Goal: Download file/media

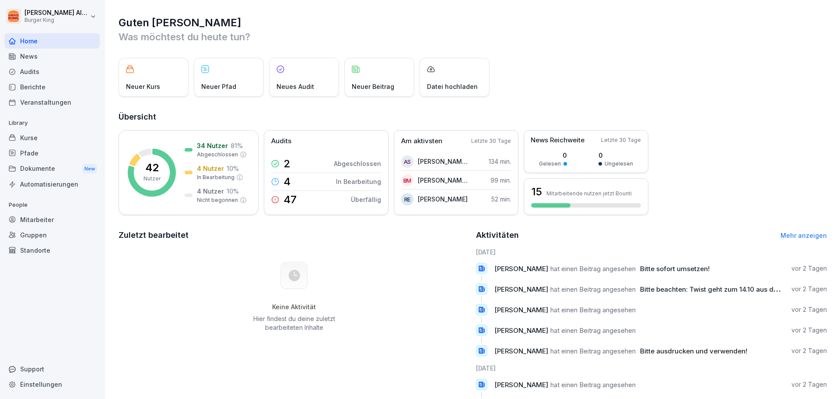
click at [558, 271] on span "hat einen Beitrag angesehen" at bounding box center [593, 268] width 85 height 8
click at [45, 175] on div "Dokumente New" at bounding box center [51, 169] width 95 height 16
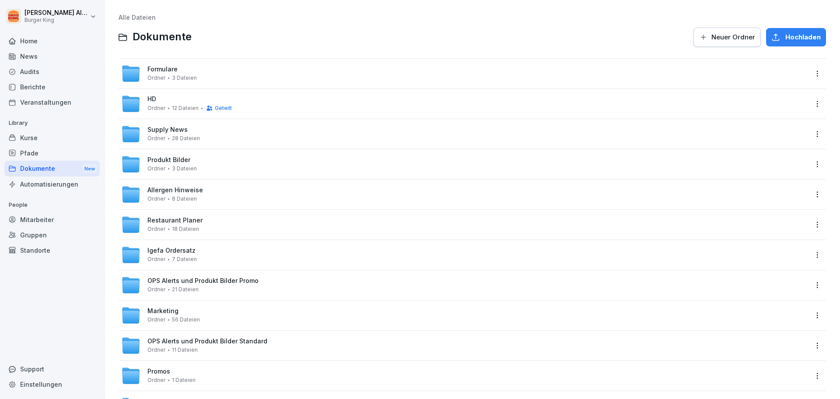
click at [193, 220] on span "Restaurant Planer" at bounding box center [174, 220] width 55 height 7
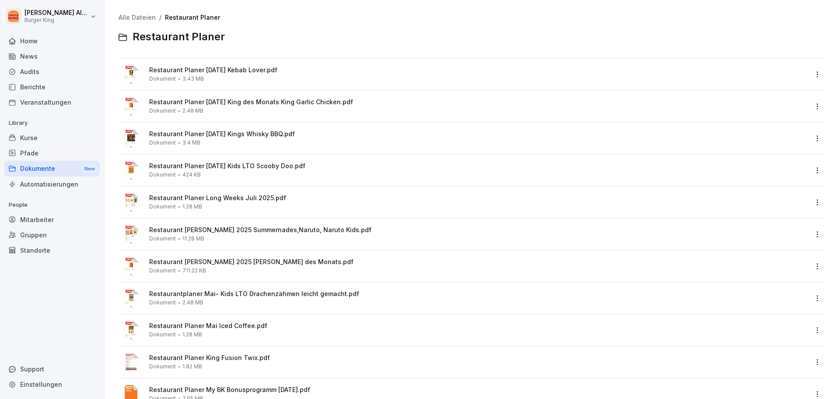
click at [192, 71] on span "Restaurant Planer [DATE] Kebab Lover.pdf" at bounding box center [478, 70] width 659 height 7
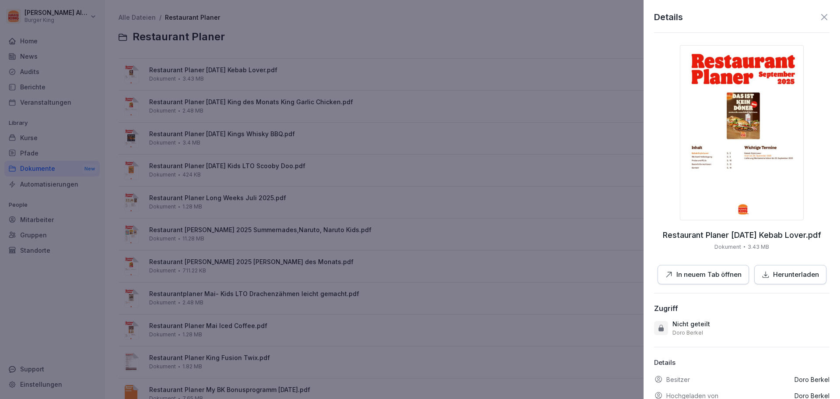
click at [690, 277] on p "In neuem Tab öffnen" at bounding box center [709, 275] width 65 height 10
click at [589, 192] on div at bounding box center [420, 199] width 840 height 399
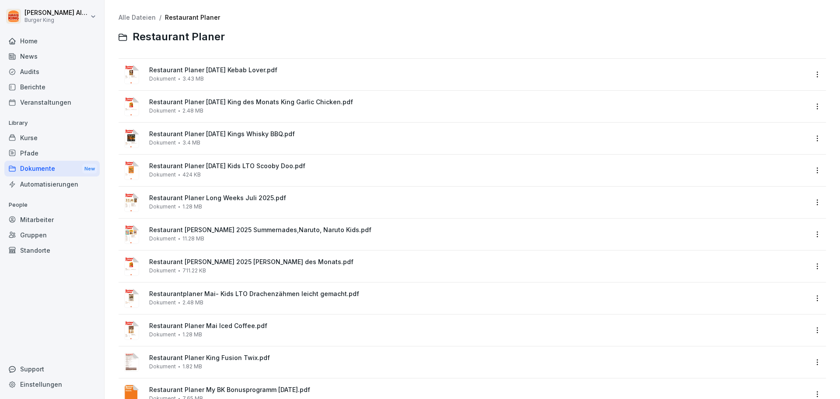
click at [37, 142] on div "Kurse" at bounding box center [51, 137] width 95 height 15
